Goal: Navigation & Orientation: Find specific page/section

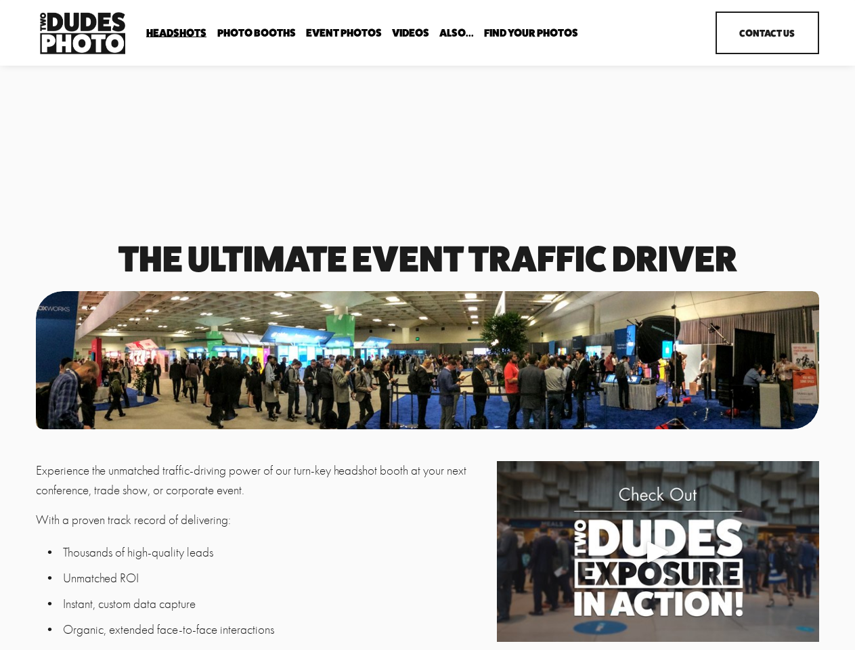
click at [657, 554] on div "Play" at bounding box center [658, 551] width 32 height 32
